Goal: Task Accomplishment & Management: Manage account settings

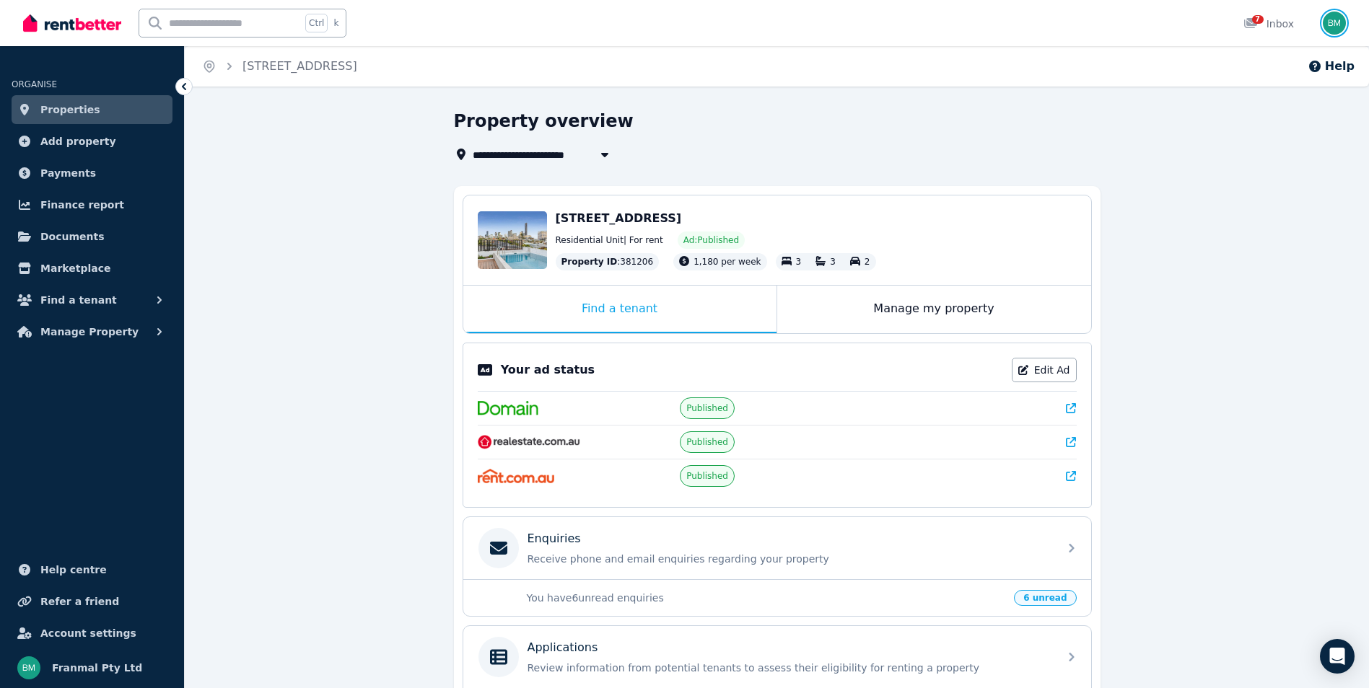
click at [1338, 18] on img "button" at bounding box center [1334, 23] width 23 height 23
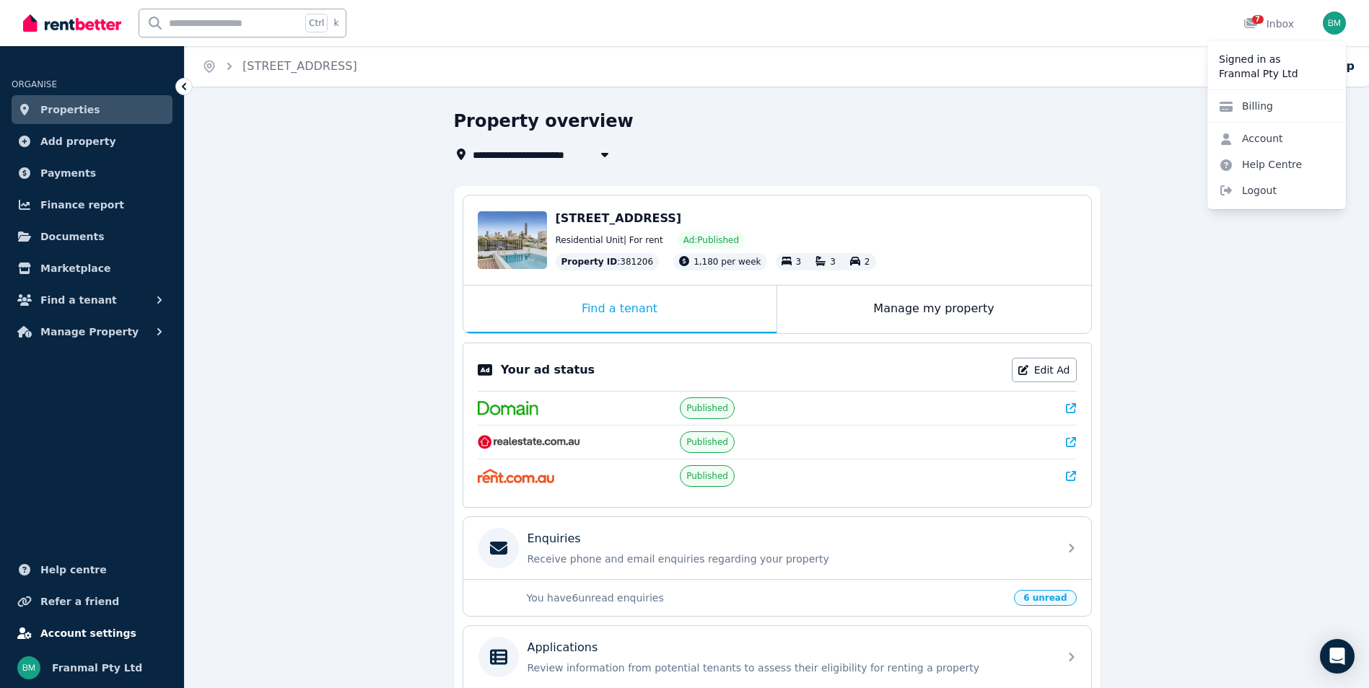
click at [100, 633] on span "Account settings" at bounding box center [88, 633] width 96 height 17
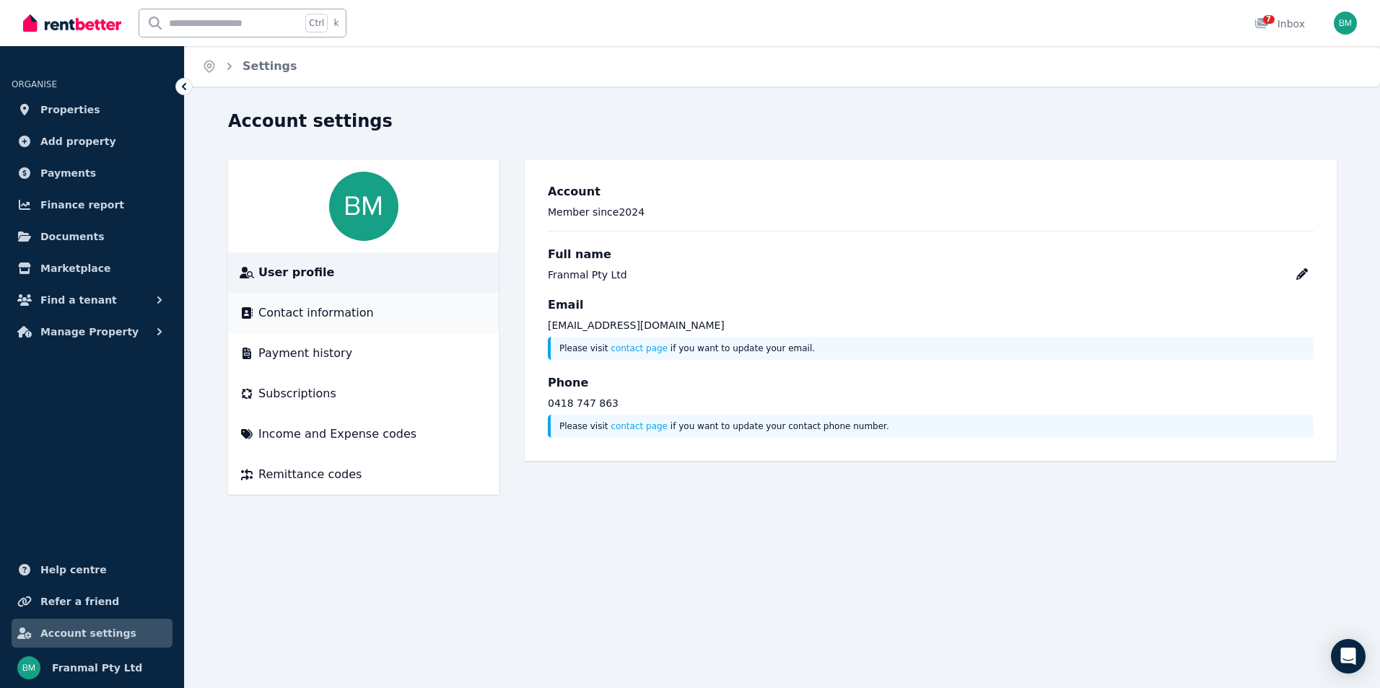
click at [326, 315] on span "Contact information" at bounding box center [315, 313] width 115 height 17
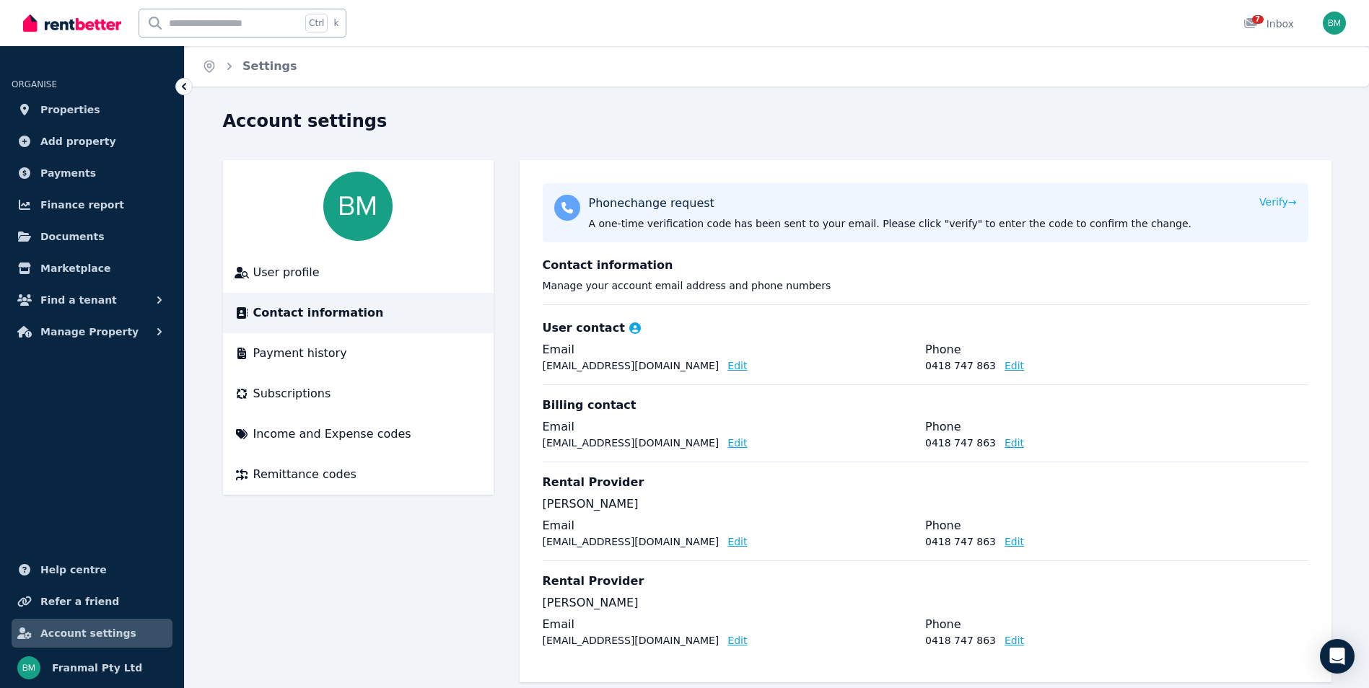
click at [727, 542] on button "Edit" at bounding box center [736, 542] width 19 height 14
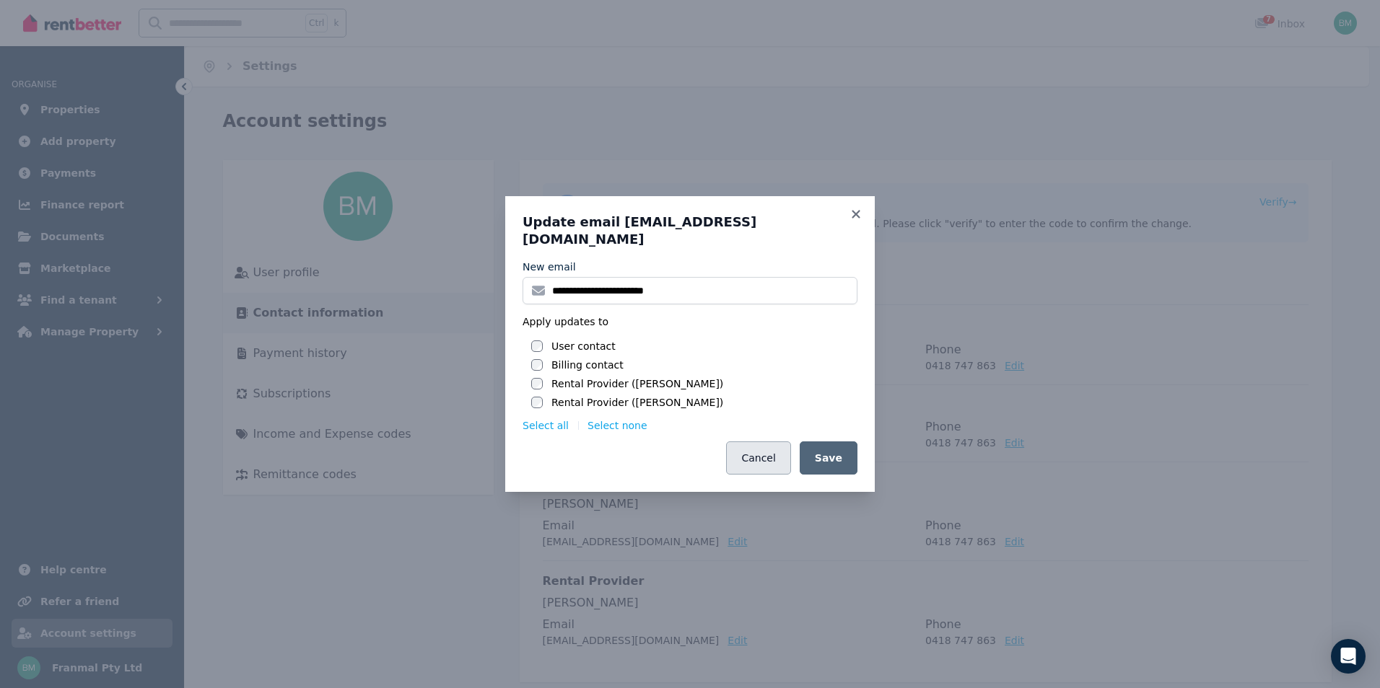
click at [767, 447] on button "Cancel" at bounding box center [758, 458] width 64 height 33
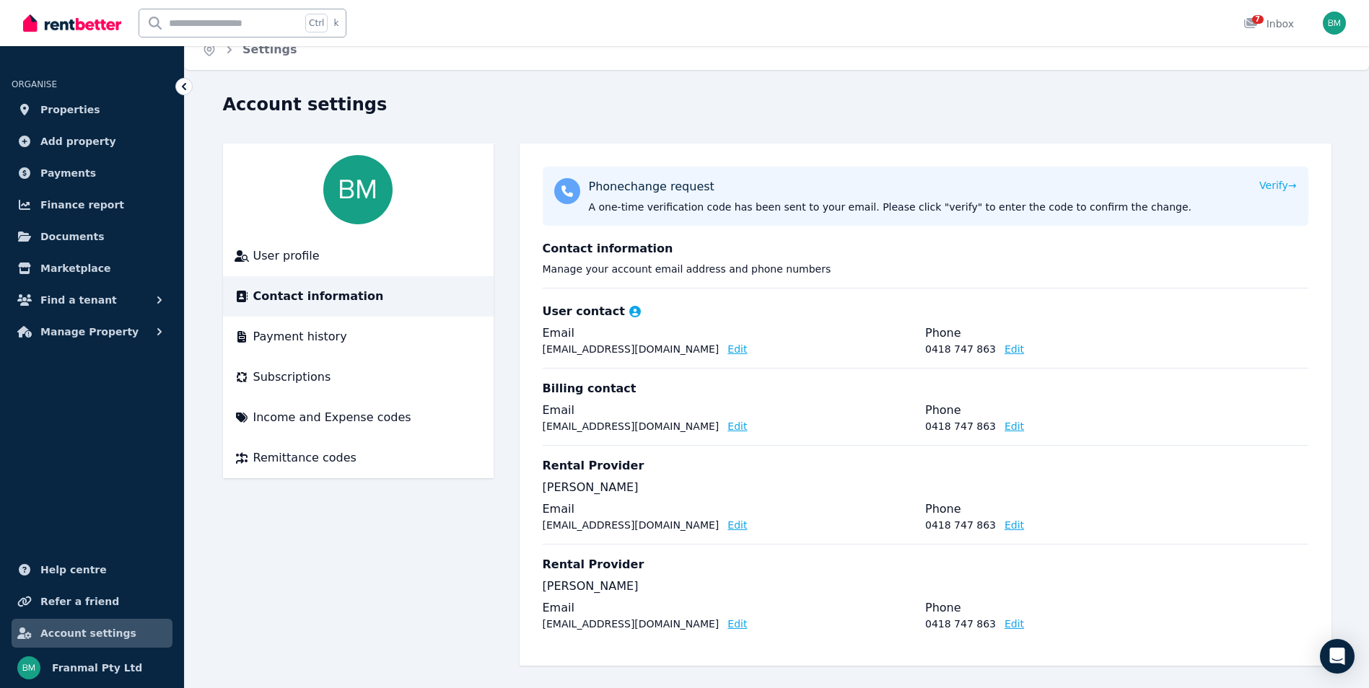
scroll to position [20, 0]
